Goal: Navigation & Orientation: Find specific page/section

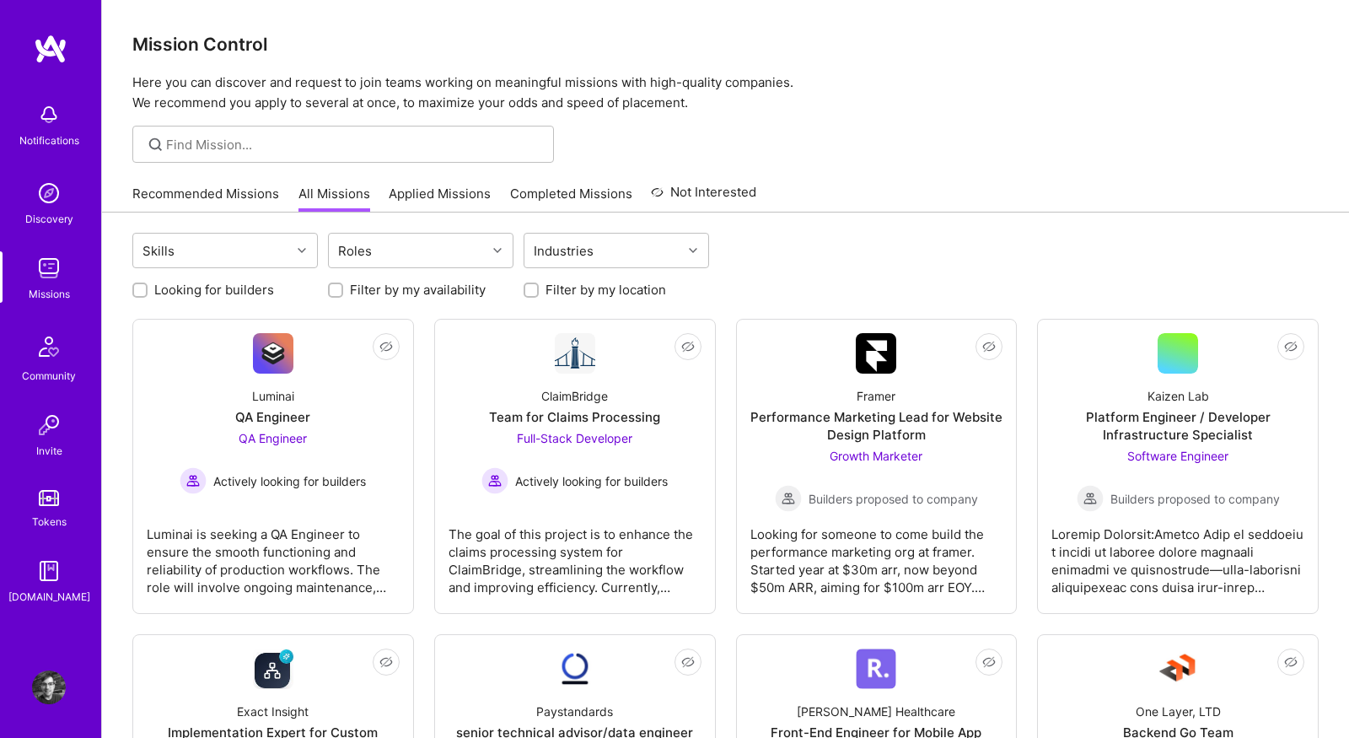
click at [205, 196] on link "Recommended Missions" at bounding box center [205, 199] width 147 height 28
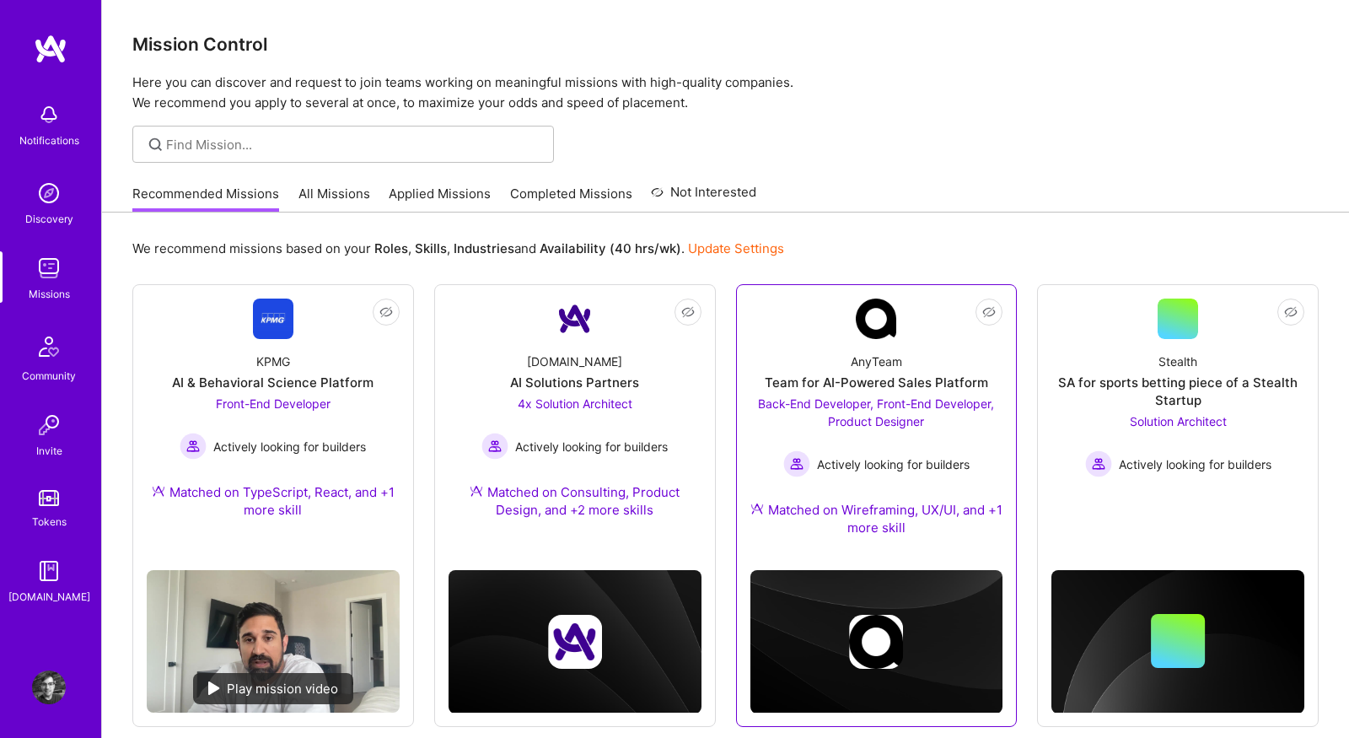
click at [791, 343] on div "AnyTeam Team for AI-Powered Sales Platform Back-End Developer, Front-End Develo…" at bounding box center [876, 448] width 253 height 218
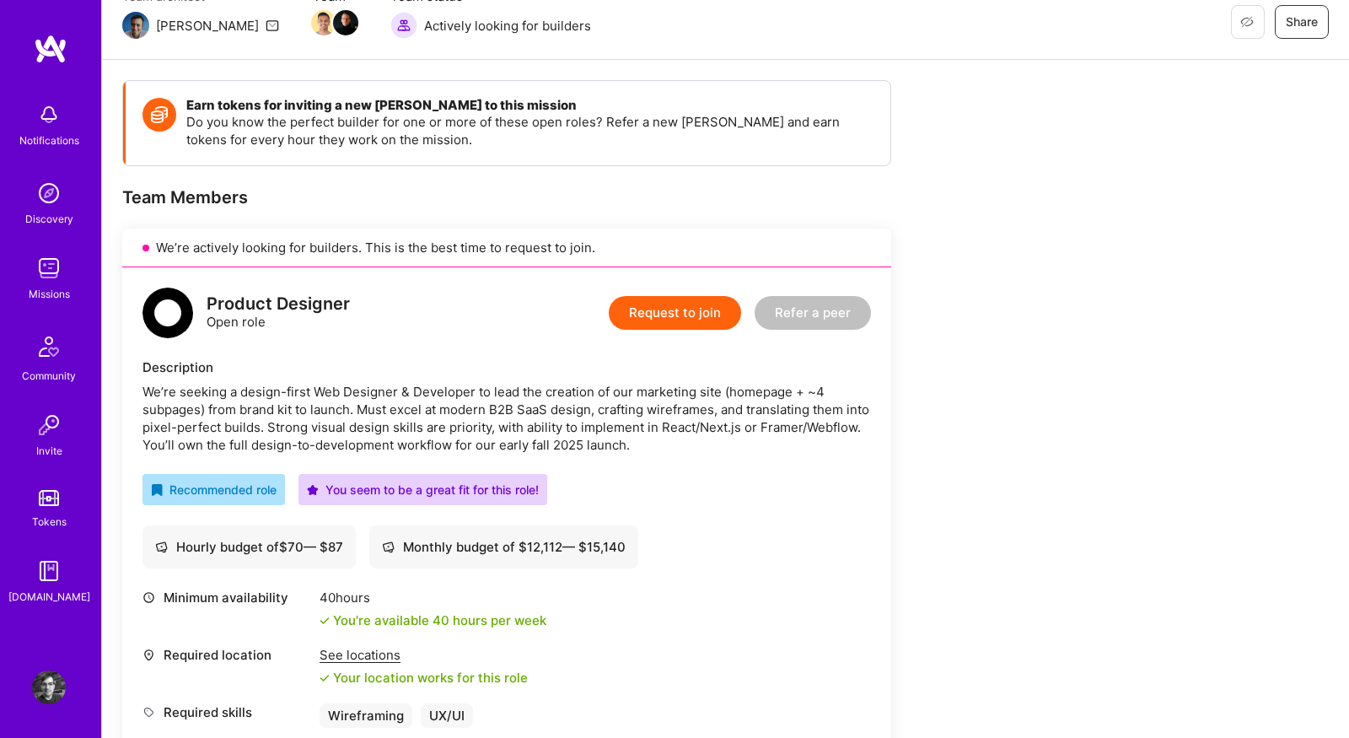
scroll to position [360, 0]
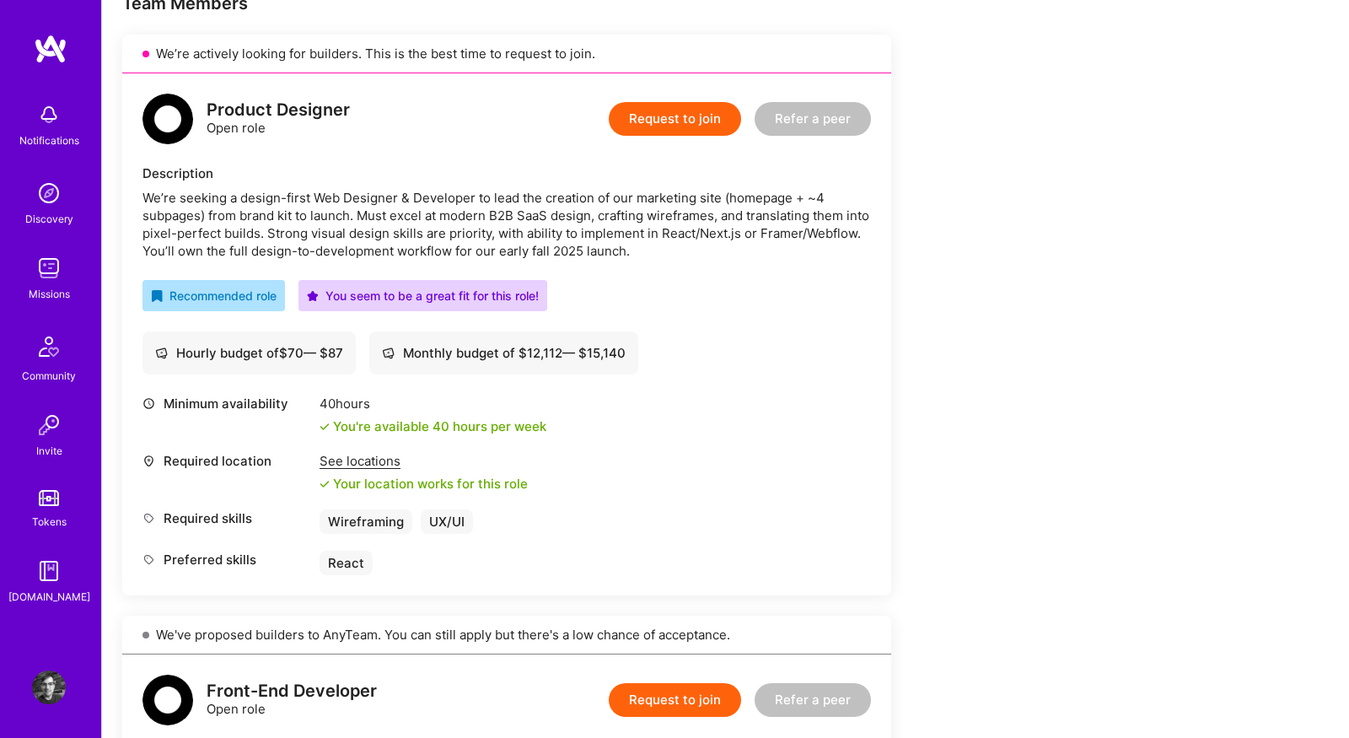
click at [45, 260] on img at bounding box center [49, 268] width 34 height 34
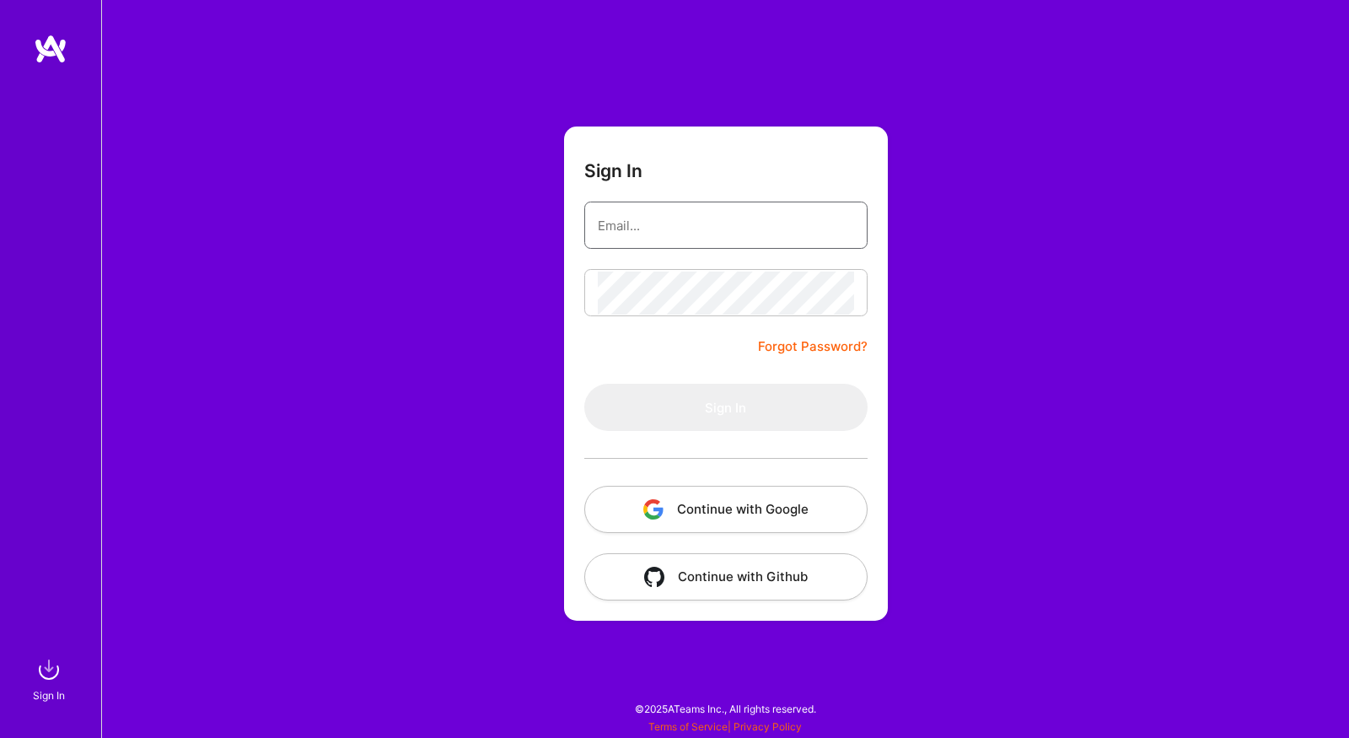
type input "[PERSON_NAME][EMAIL_ADDRESS][DOMAIN_NAME]"
click at [441, 314] on div "Sign In [PERSON_NAME][EMAIL_ADDRESS][DOMAIN_NAME] Forgot Password? Sign In Cont…" at bounding box center [725, 369] width 1248 height 738
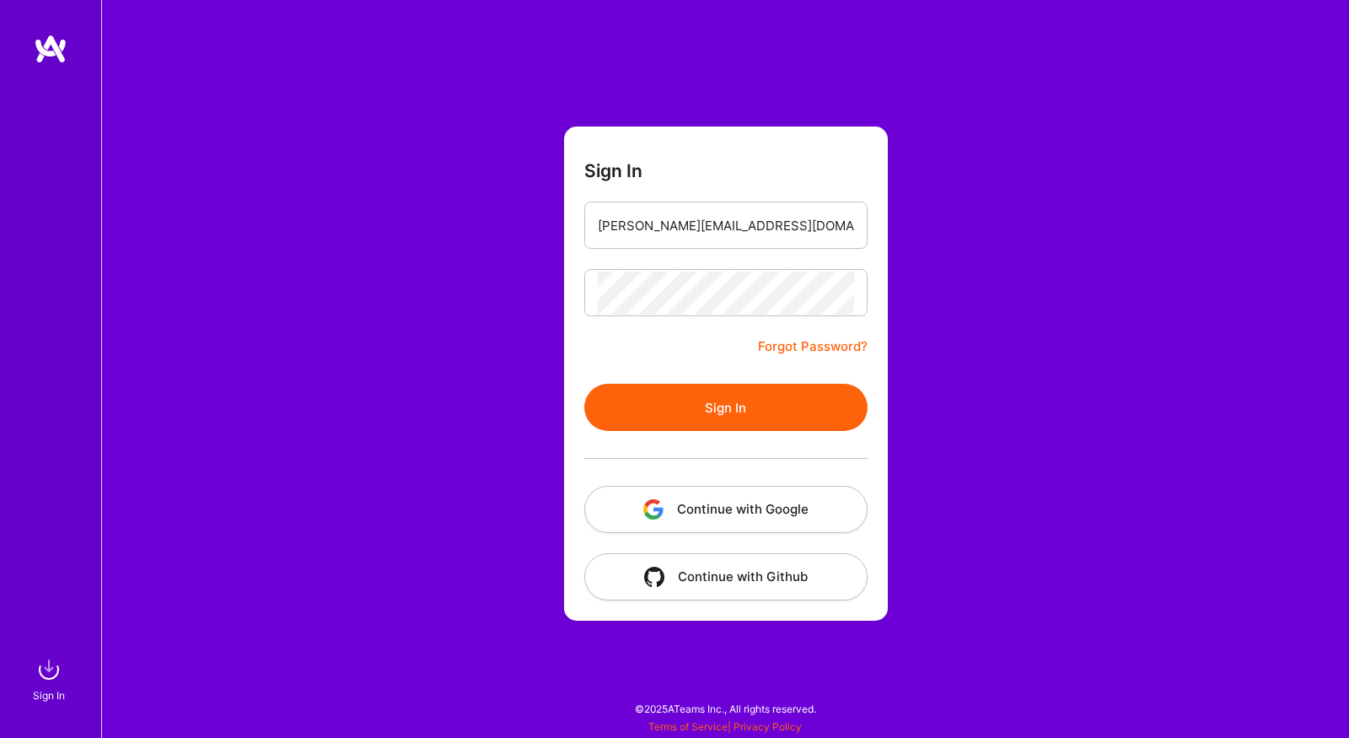
click at [640, 395] on button "Sign In" at bounding box center [725, 407] width 283 height 47
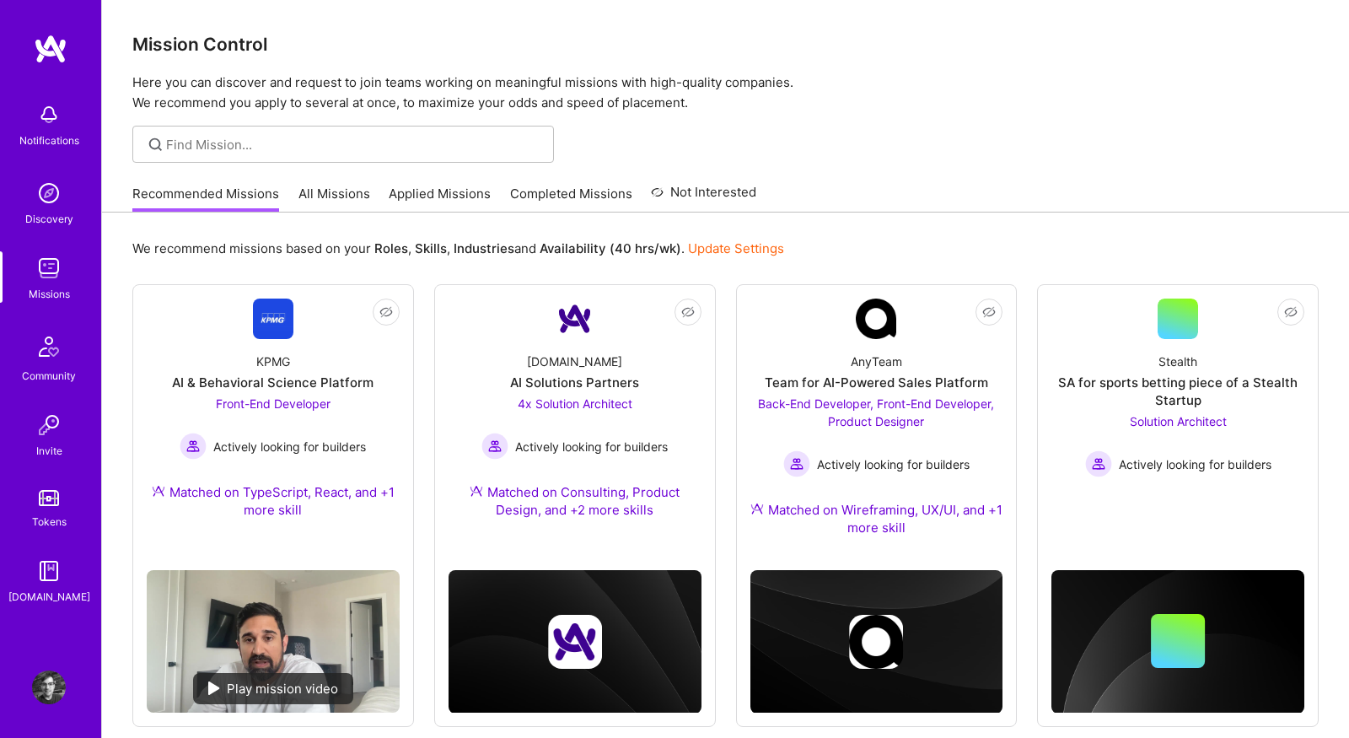
click at [320, 199] on link "All Missions" at bounding box center [334, 199] width 72 height 28
